Goal: Task Accomplishment & Management: Complete application form

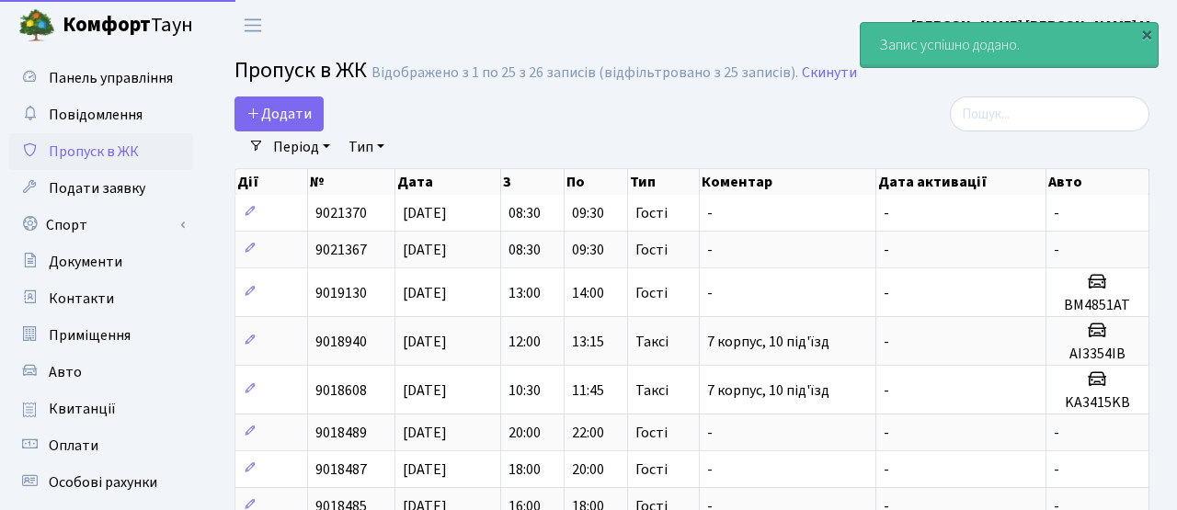
select select "25"
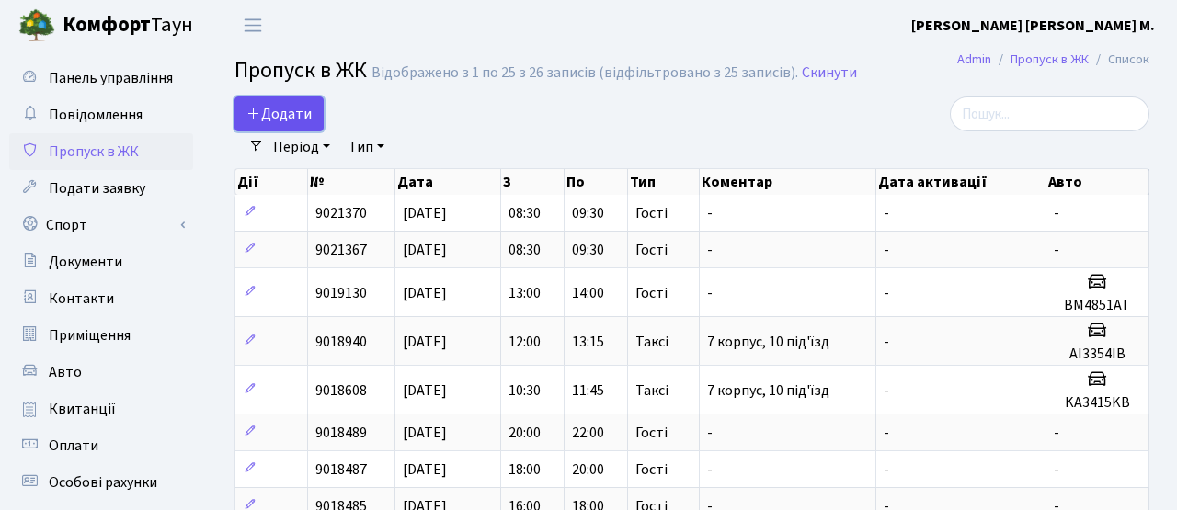
click at [282, 106] on span "Додати" at bounding box center [278, 114] width 65 height 20
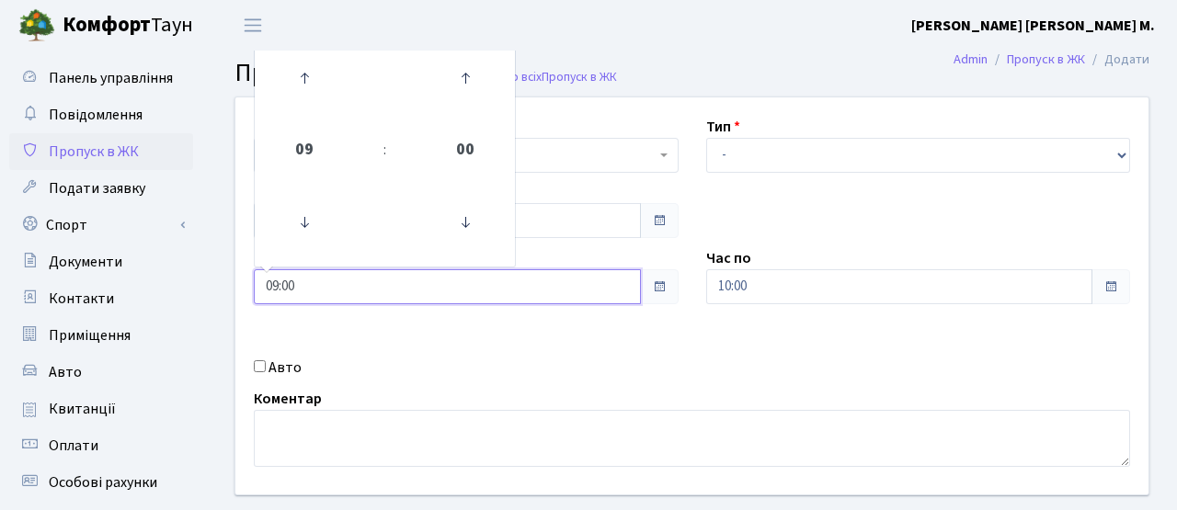
drag, startPoint x: 316, startPoint y: 283, endPoint x: 217, endPoint y: 271, distance: 100.0
click at [218, 272] on div "Квартира <b>КТ</b>&nbsp;&nbsp;&nbsp;&nbsp;7-353 <b>КТ</b>&nbsp;&nbsp;&nbsp;&nbs…" at bounding box center [692, 329] width 970 height 465
click at [354, 280] on input "09:00" at bounding box center [447, 286] width 387 height 35
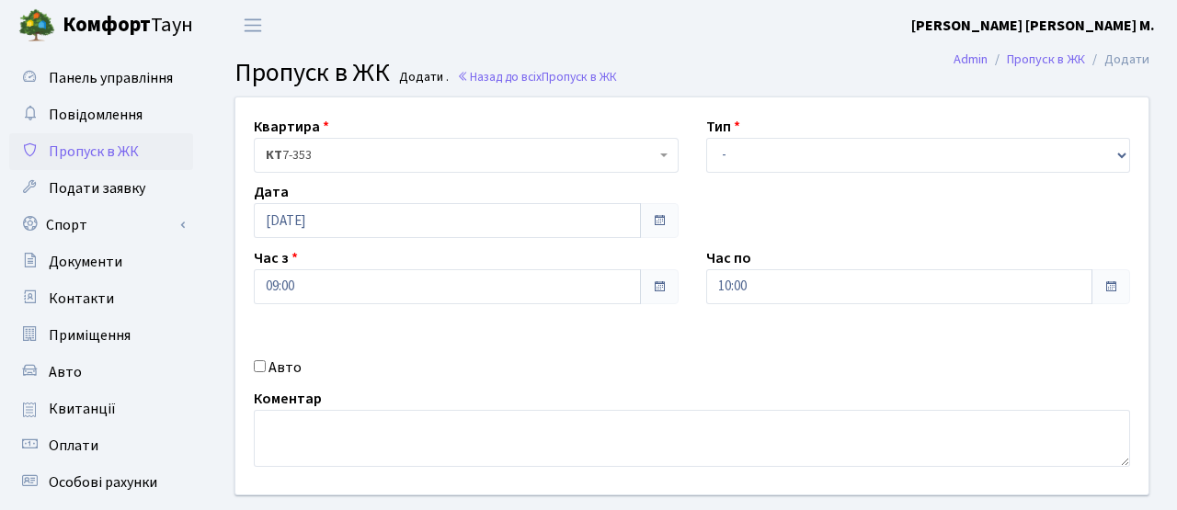
click at [408, 328] on div "Квартира <b>КТ</b>&nbsp;&nbsp;&nbsp;&nbsp;7-353 <b>КТ</b>&nbsp;&nbsp;&nbsp;&nbs…" at bounding box center [692, 295] width 941 height 397
drag, startPoint x: 770, startPoint y: 268, endPoint x: 737, endPoint y: 265, distance: 32.3
click at [747, 268] on div "Час по 10:00" at bounding box center [918, 275] width 452 height 57
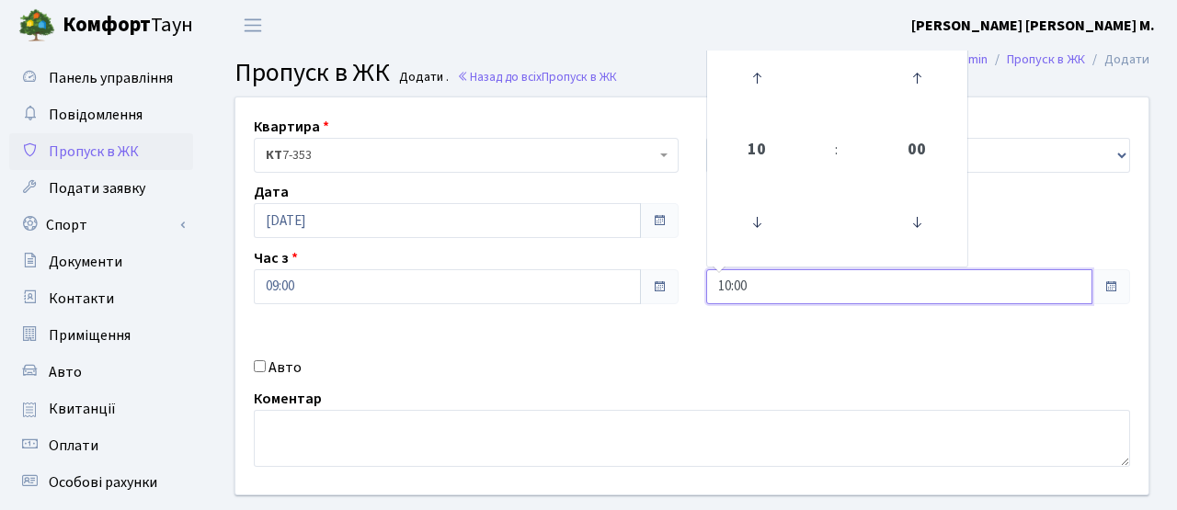
drag, startPoint x: 764, startPoint y: 283, endPoint x: 627, endPoint y: 270, distance: 137.6
click at [627, 270] on div "Квартира <b>КТ</b>&nbsp;&nbsp;&nbsp;&nbsp;7-353 <b>КТ</b>&nbsp;&nbsp;&nbsp;&nbs…" at bounding box center [692, 295] width 941 height 397
type input "11:00"
click at [669, 364] on div "Авто" at bounding box center [466, 368] width 452 height 22
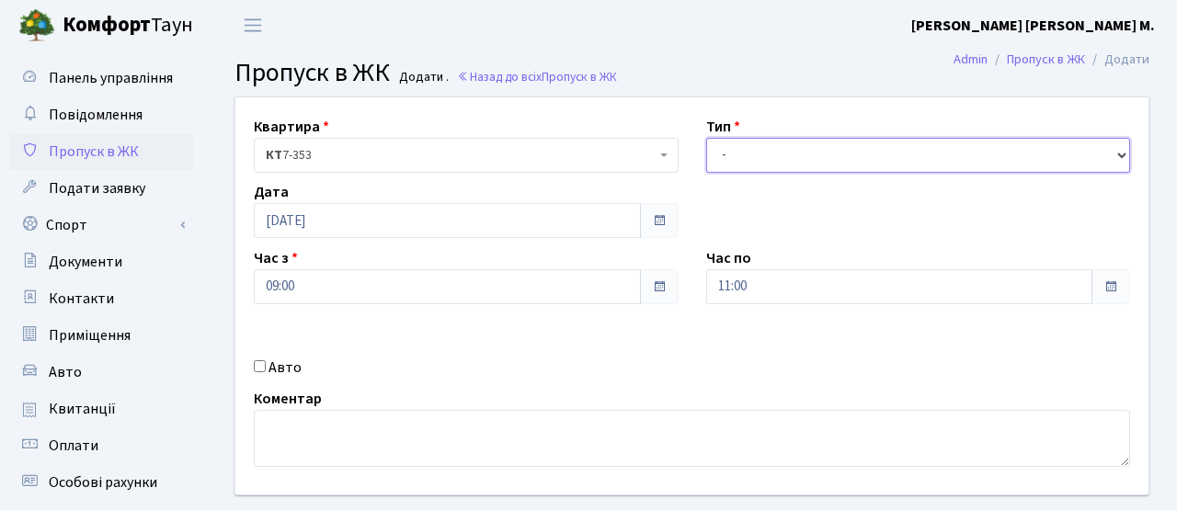
click at [781, 153] on select "- Доставка Таксі Гості Сервіс" at bounding box center [918, 155] width 425 height 35
select select "3"
click at [706, 138] on select "- Доставка Таксі Гості Сервіс" at bounding box center [918, 155] width 425 height 35
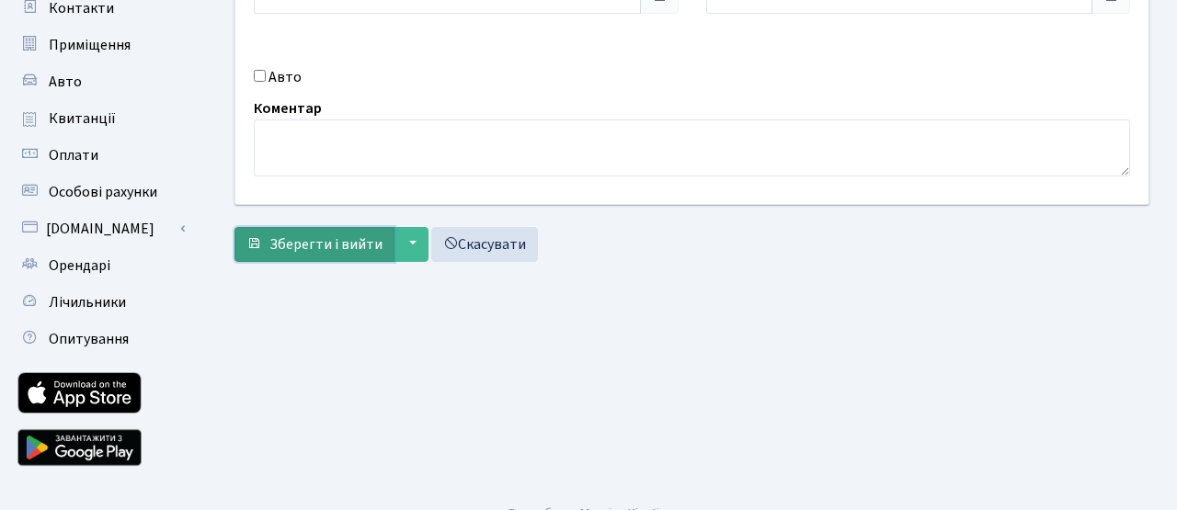
click at [322, 259] on button "Зберегти і вийти" at bounding box center [314, 244] width 160 height 35
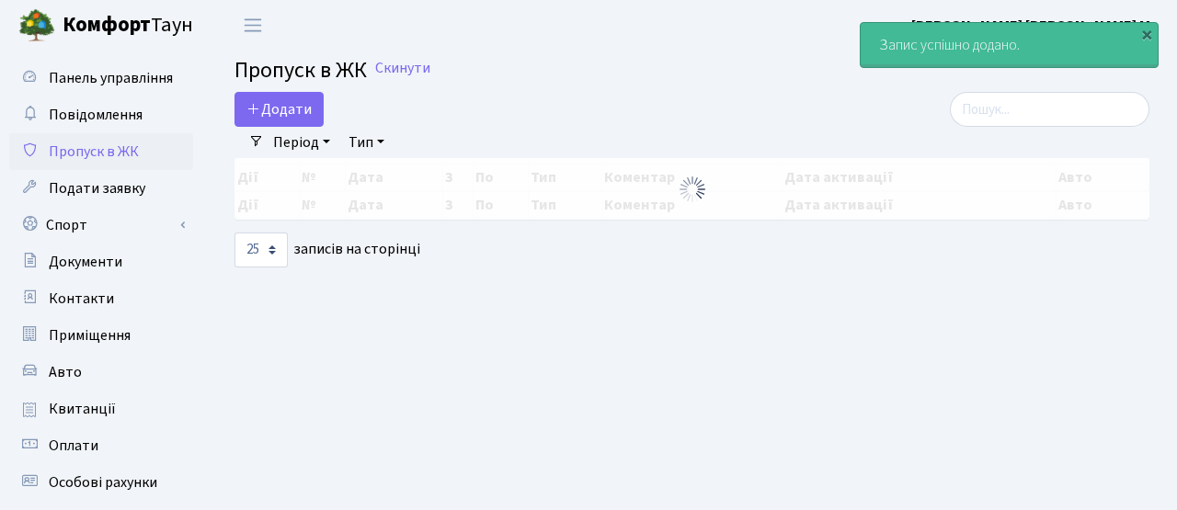
select select "25"
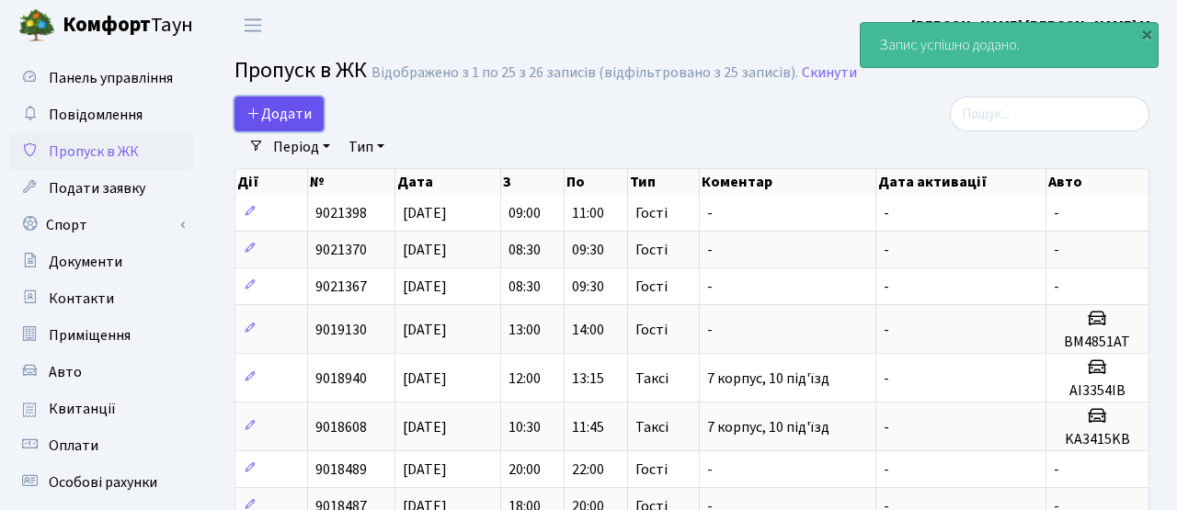
click at [273, 118] on span "Додати" at bounding box center [278, 114] width 65 height 20
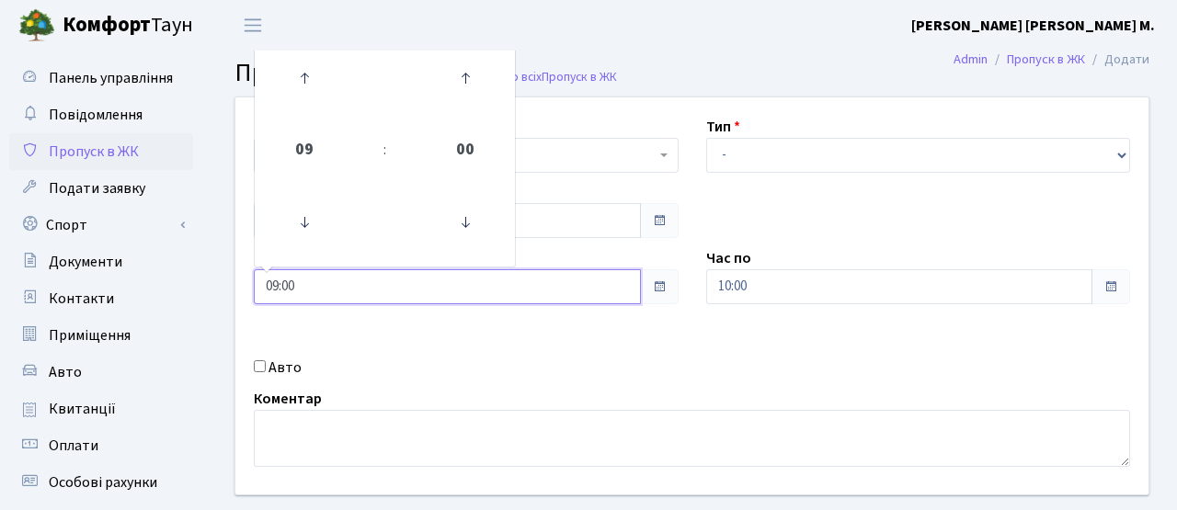
drag, startPoint x: 309, startPoint y: 290, endPoint x: 218, endPoint y: 278, distance: 91.8
click at [221, 279] on div "Квартира <b>КТ</b>&nbsp;&nbsp;&nbsp;&nbsp;7-353 <b>КТ</b>&nbsp;&nbsp;&nbsp;&nbs…" at bounding box center [692, 329] width 942 height 465
click at [493, 324] on div "Квартира <b>КТ</b>&nbsp;&nbsp;&nbsp;&nbsp;7-353 <b>КТ</b>&nbsp;&nbsp;&nbsp;&nbs…" at bounding box center [692, 295] width 941 height 397
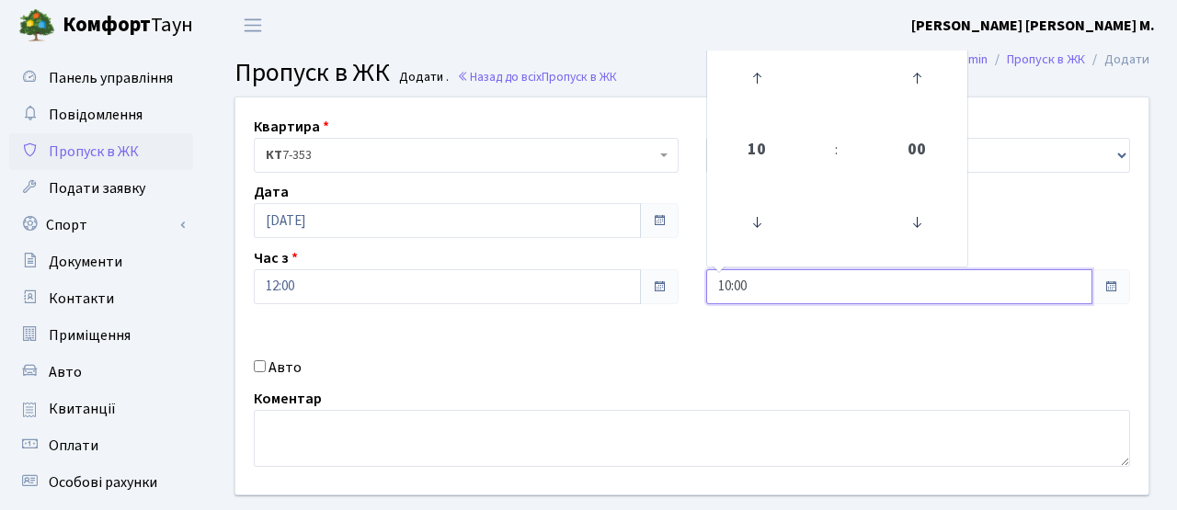
drag, startPoint x: 761, startPoint y: 285, endPoint x: 639, endPoint y: 286, distance: 122.3
click at [639, 286] on div "Квартира <b>КТ</b>&nbsp;&nbsp;&nbsp;&nbsp;7-353 <b>КТ</b>&nbsp;&nbsp;&nbsp;&nbs…" at bounding box center [692, 295] width 941 height 397
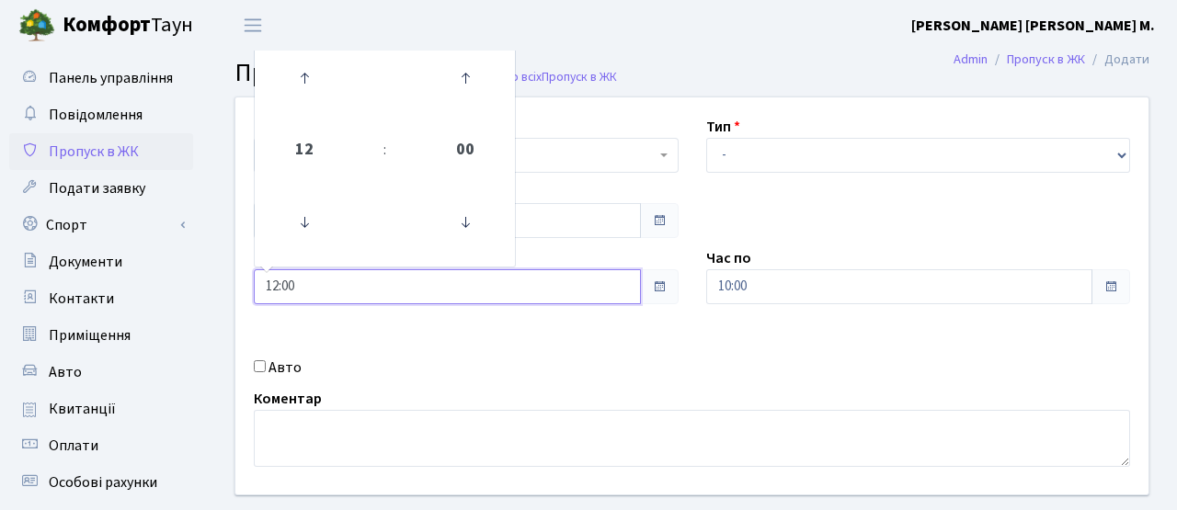
drag, startPoint x: 309, startPoint y: 303, endPoint x: 218, endPoint y: 299, distance: 91.1
click at [218, 299] on div "Квартира <b>КТ</b>&nbsp;&nbsp;&nbsp;&nbsp;7-353 <b>КТ</b>&nbsp;&nbsp;&nbsp;&nbs…" at bounding box center [692, 329] width 970 height 465
drag, startPoint x: 309, startPoint y: 282, endPoint x: 233, endPoint y: 282, distance: 76.3
click at [234, 282] on div "Квартира <b>КТ</b>&nbsp;&nbsp;&nbsp;&nbsp;7-353 <b>КТ</b>&nbsp;&nbsp;&nbsp;&nbs…" at bounding box center [692, 295] width 941 height 397
type input "11:00"
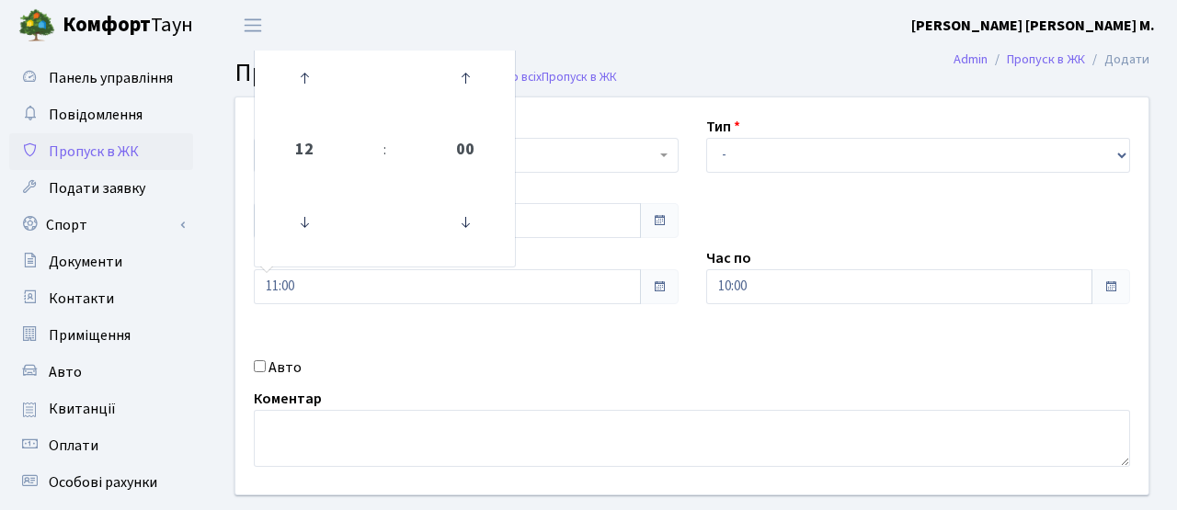
click at [398, 327] on div "Квартира <b>КТ</b>&nbsp;&nbsp;&nbsp;&nbsp;7-353 <b>КТ</b>&nbsp;&nbsp;&nbsp;&nbs…" at bounding box center [692, 295] width 941 height 397
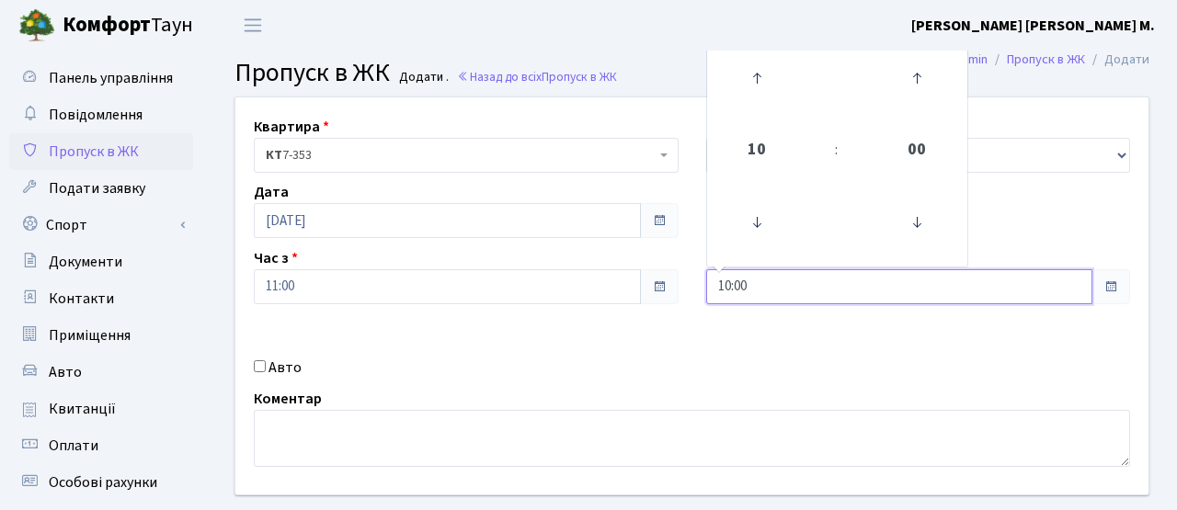
drag, startPoint x: 760, startPoint y: 279, endPoint x: 628, endPoint y: 259, distance: 133.8
click at [633, 264] on div "Квартира <b>КТ</b>&nbsp;&nbsp;&nbsp;&nbsp;7-353 <b>КТ</b>&nbsp;&nbsp;&nbsp;&nbs…" at bounding box center [692, 295] width 941 height 397
type input "13:00"
click at [646, 336] on div "Квартира <b>КТ</b>&nbsp;&nbsp;&nbsp;&nbsp;7-353 <b>КТ</b>&nbsp;&nbsp;&nbsp;&nbs…" at bounding box center [692, 295] width 941 height 397
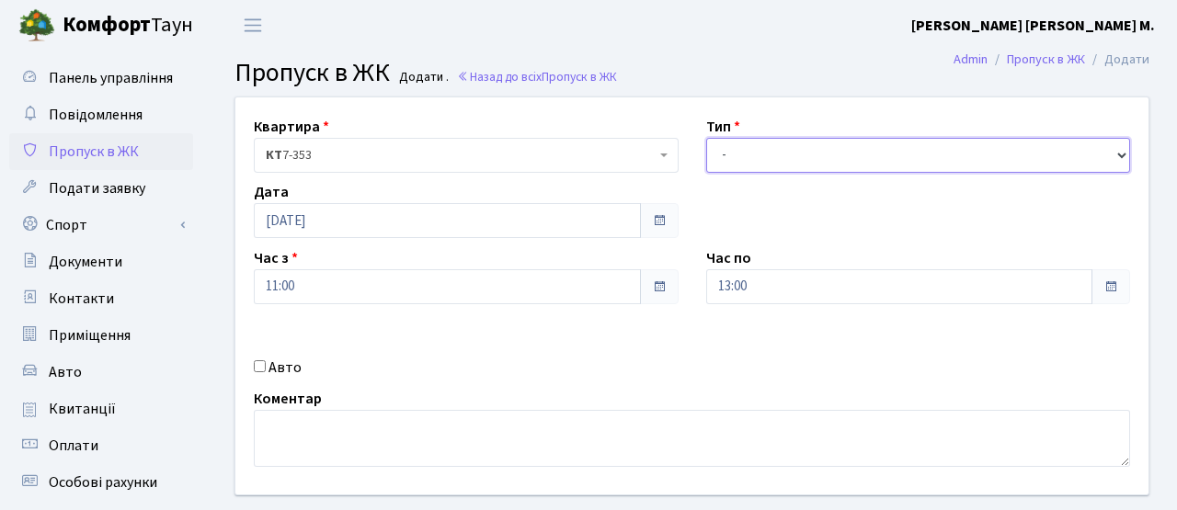
click at [724, 154] on select "- Доставка Таксі Гості Сервіс" at bounding box center [918, 155] width 425 height 35
select select "3"
click at [706, 138] on select "- Доставка Таксі Гості Сервіс" at bounding box center [918, 155] width 425 height 35
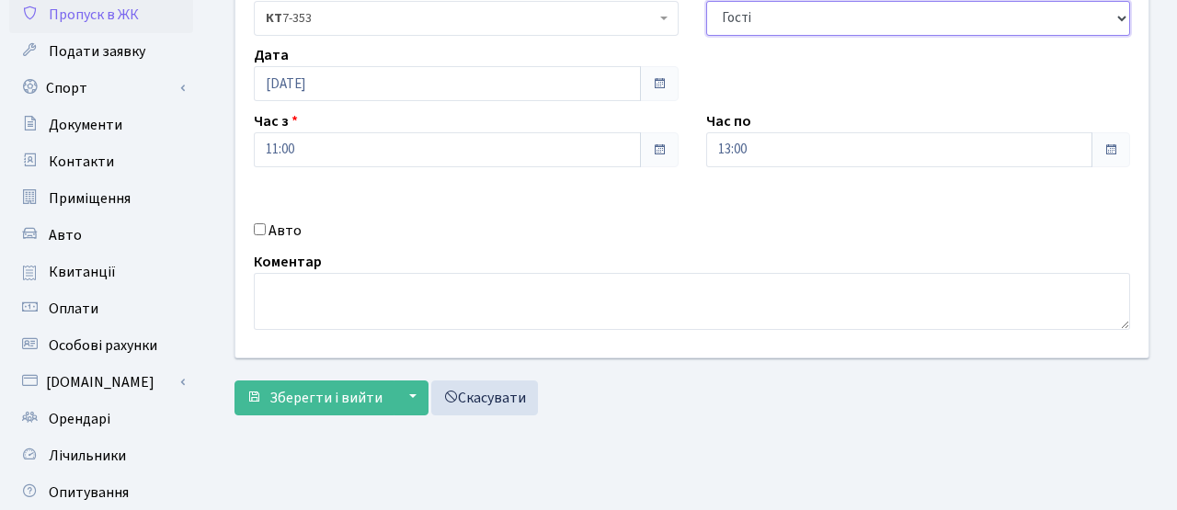
scroll to position [304, 0]
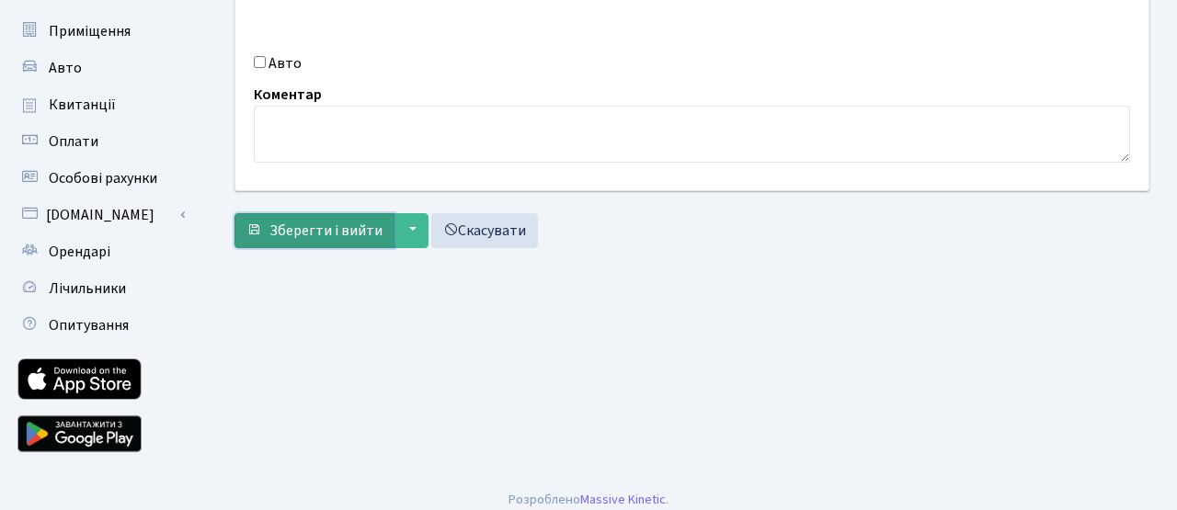
click at [306, 214] on button "Зберегти і вийти" at bounding box center [314, 230] width 160 height 35
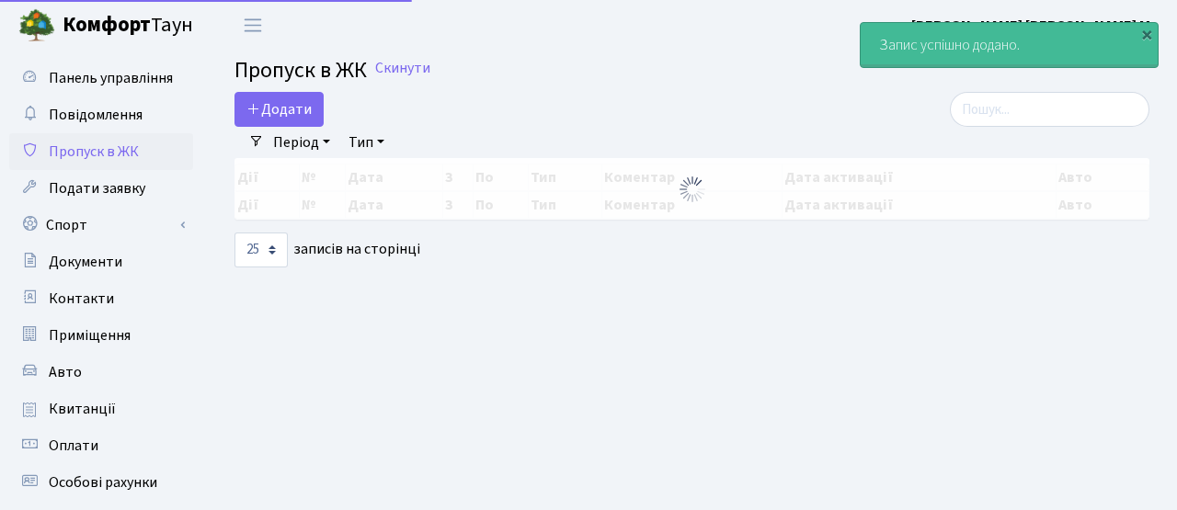
select select "25"
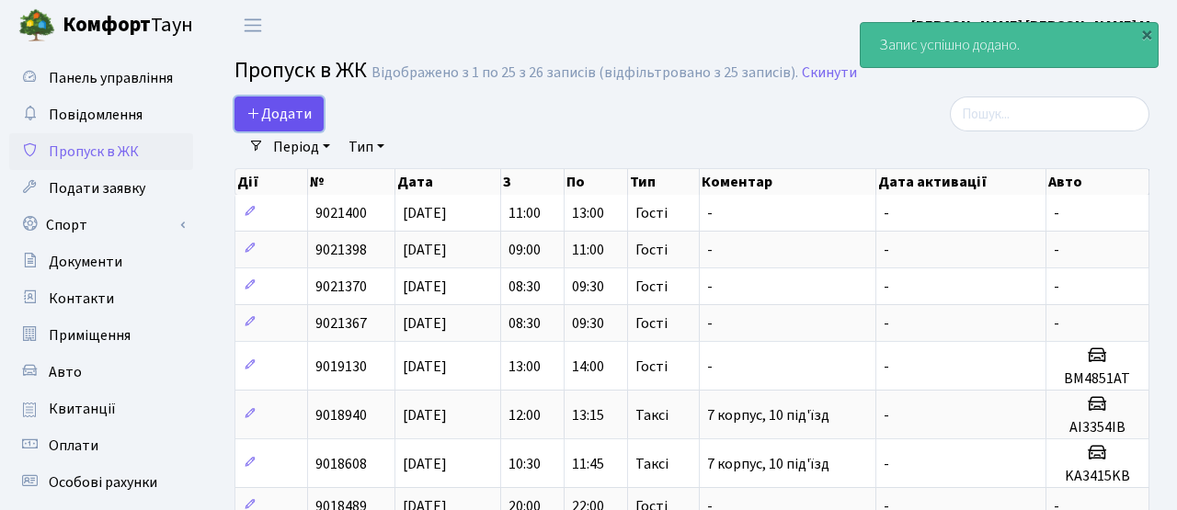
click at [288, 108] on span "Додати" at bounding box center [278, 114] width 65 height 20
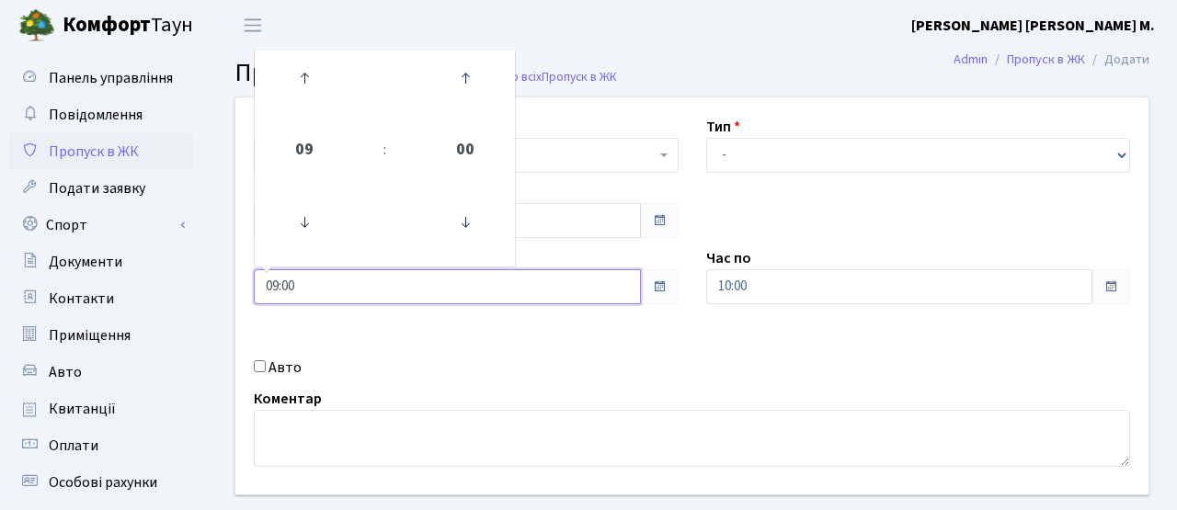
drag, startPoint x: 315, startPoint y: 281, endPoint x: 208, endPoint y: 275, distance: 107.8
click at [208, 275] on div "Квартира <b>КТ</b>&nbsp;&nbsp;&nbsp;&nbsp;7-353 <b>КТ</b>&nbsp;&nbsp;&nbsp;&nbs…" at bounding box center [692, 329] width 970 height 465
type input "13:00"
click at [462, 371] on div "Авто" at bounding box center [466, 368] width 452 height 22
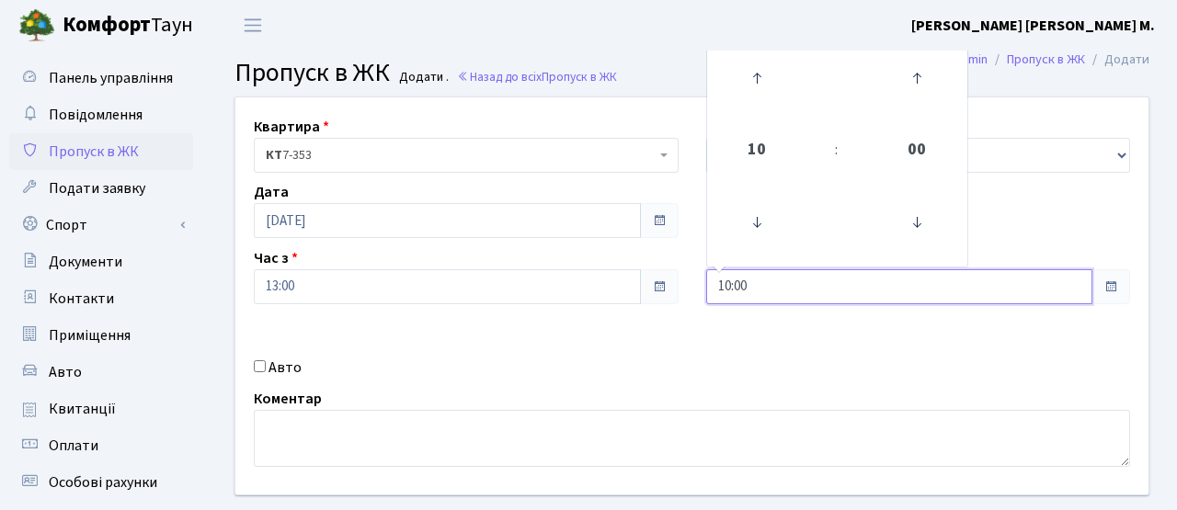
drag, startPoint x: 777, startPoint y: 283, endPoint x: 648, endPoint y: 293, distance: 129.1
click at [635, 282] on div "Квартира <b>КТ</b>&nbsp;&nbsp;&nbsp;&nbsp;7-353 <b>КТ</b>&nbsp;&nbsp;&nbsp;&nbs…" at bounding box center [692, 295] width 941 height 397
type input "15:00"
click at [628, 317] on div "Квартира <b>КТ</b>&nbsp;&nbsp;&nbsp;&nbsp;7-353 <b>КТ</b>&nbsp;&nbsp;&nbsp;&nbs…" at bounding box center [692, 295] width 941 height 397
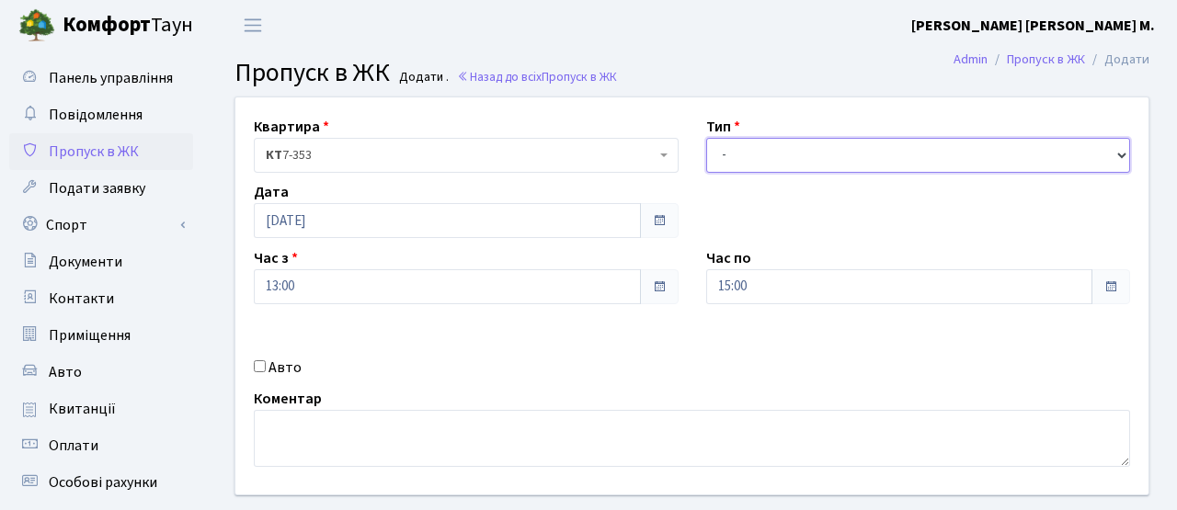
click at [767, 148] on select "- Доставка Таксі Гості Сервіс" at bounding box center [918, 155] width 425 height 35
select select "3"
click at [706, 138] on select "- Доставка Таксі Гості Сервіс" at bounding box center [918, 155] width 425 height 35
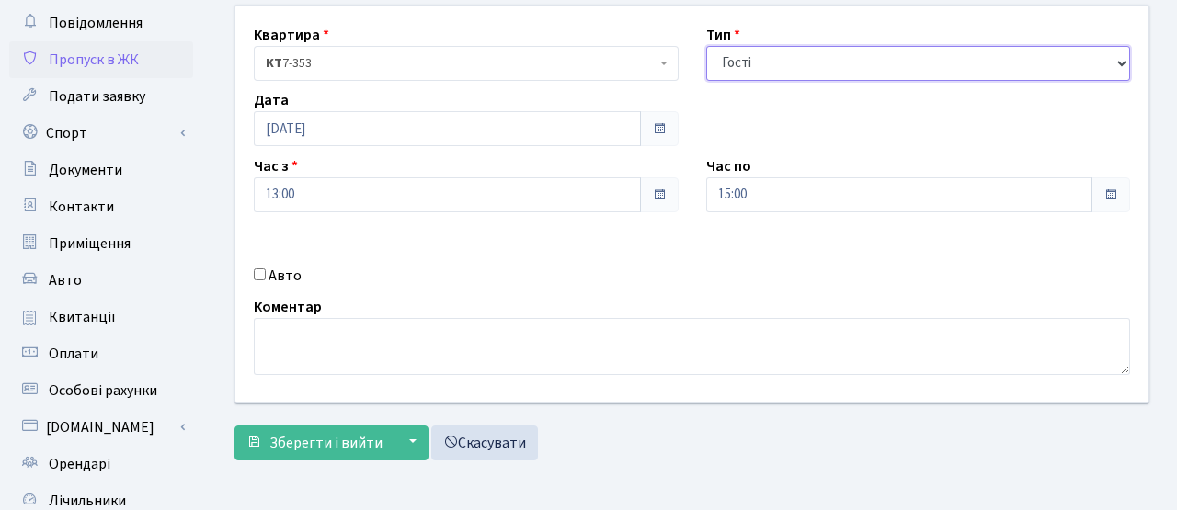
scroll to position [200, 0]
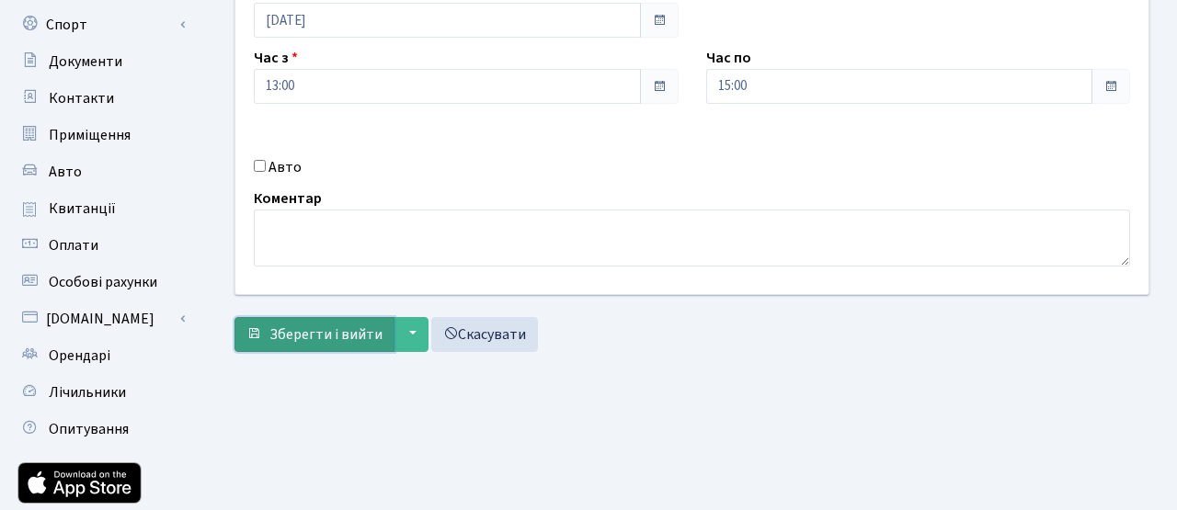
click at [351, 325] on span "Зберегти і вийти" at bounding box center [325, 335] width 113 height 20
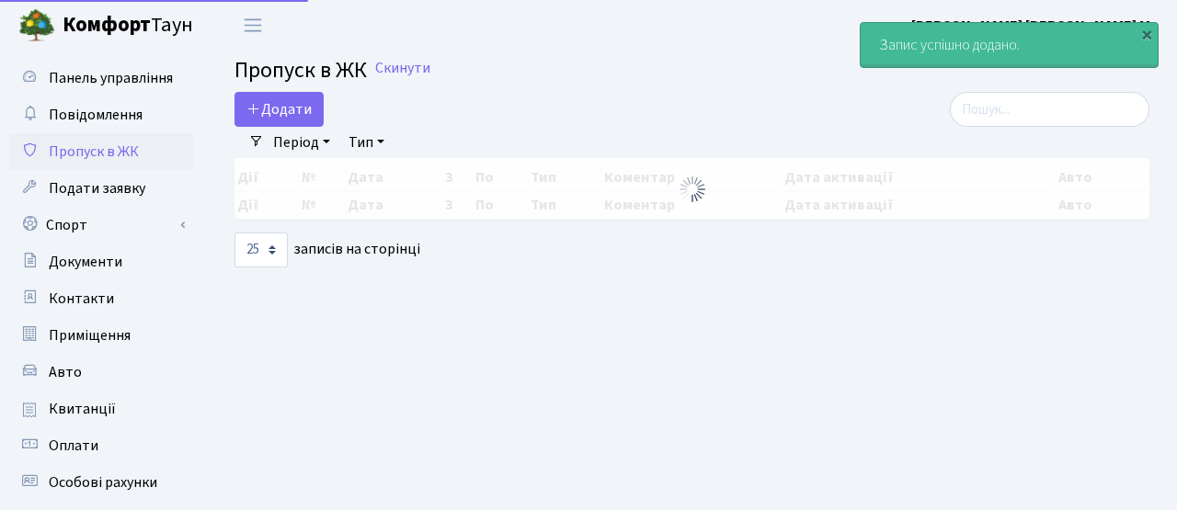
select select "25"
